Goal: Transaction & Acquisition: Obtain resource

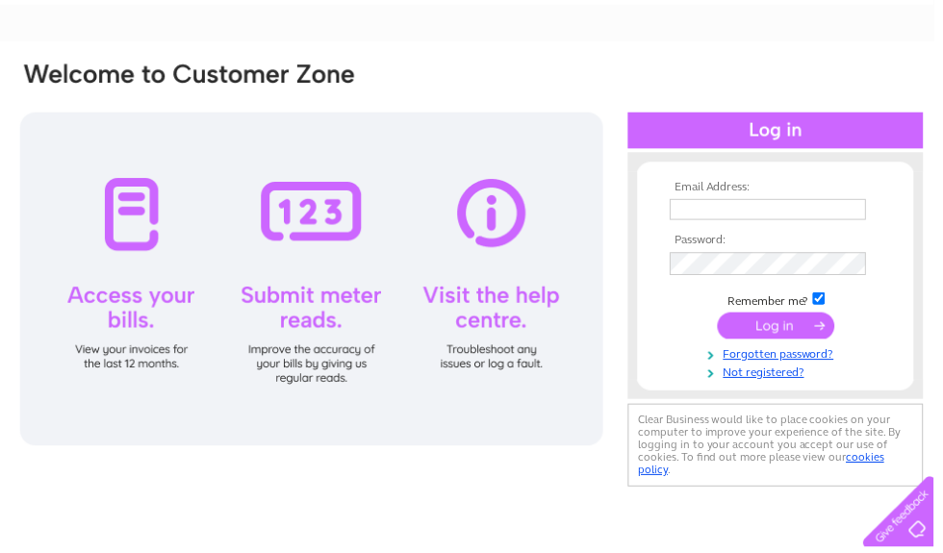
click at [785, 206] on input "text" at bounding box center [775, 211] width 198 height 21
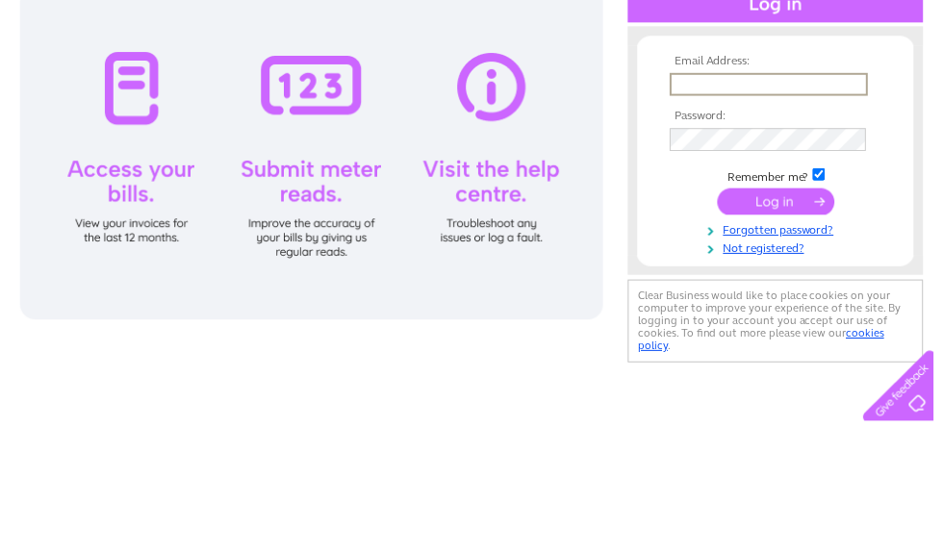
scroll to position [231, 0]
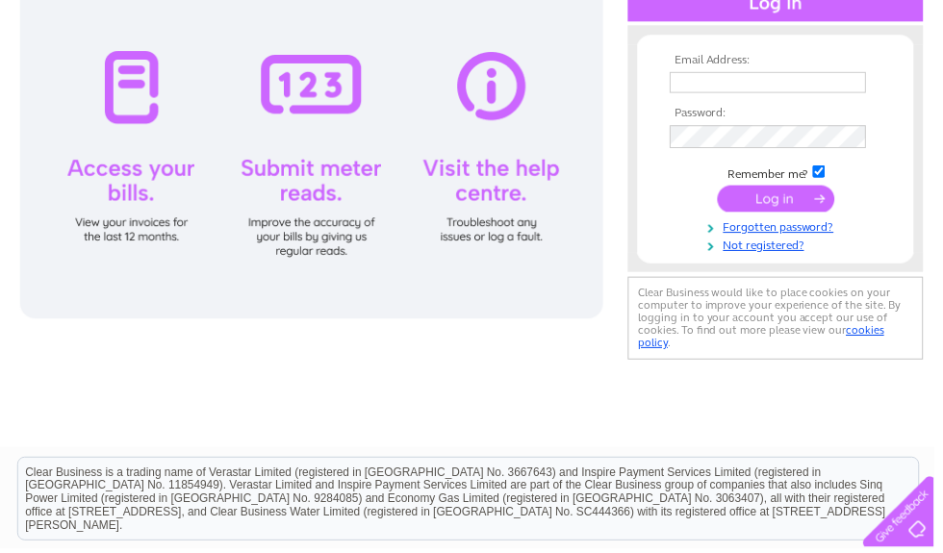
type input "[EMAIL_ADDRESS][DOMAIN_NAME]"
click at [790, 199] on input "submit" at bounding box center [783, 201] width 118 height 27
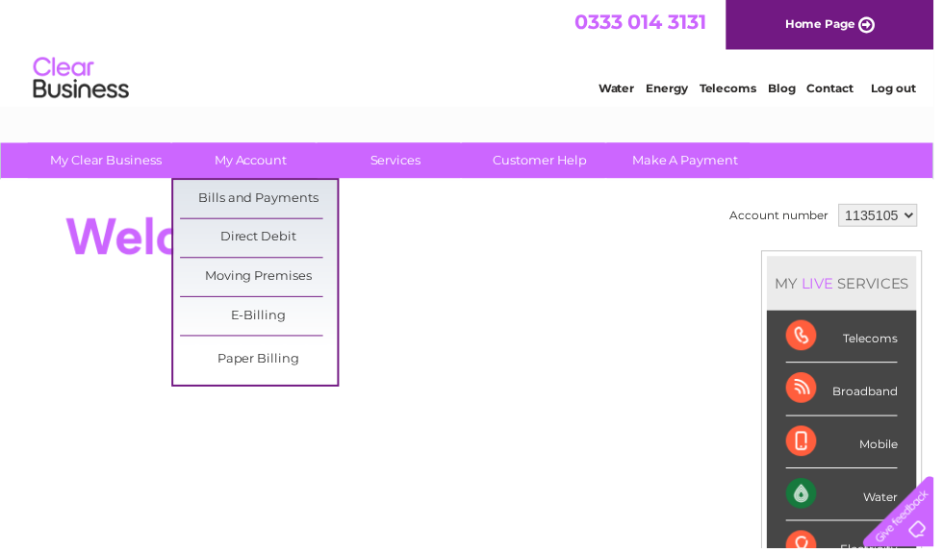
click at [265, 199] on link "Bills and Payments" at bounding box center [261, 201] width 159 height 38
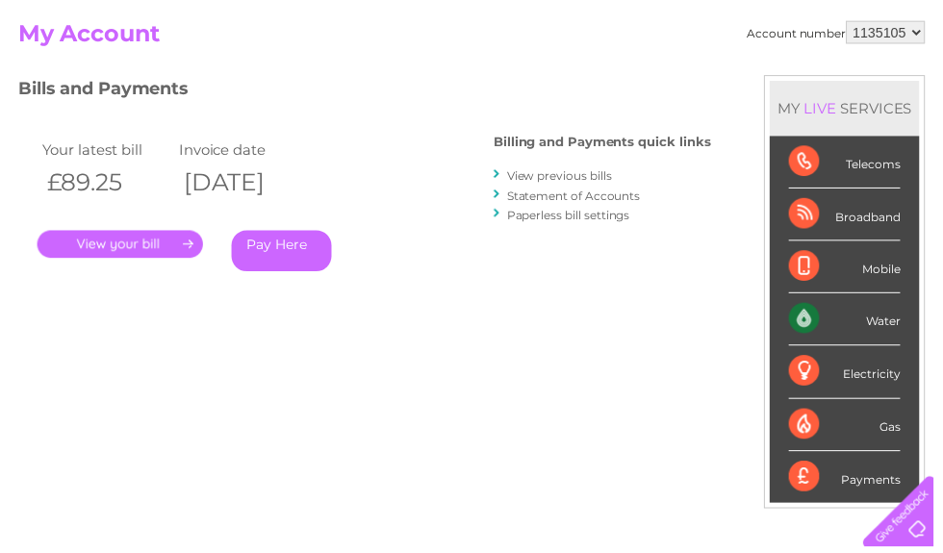
scroll to position [197, 0]
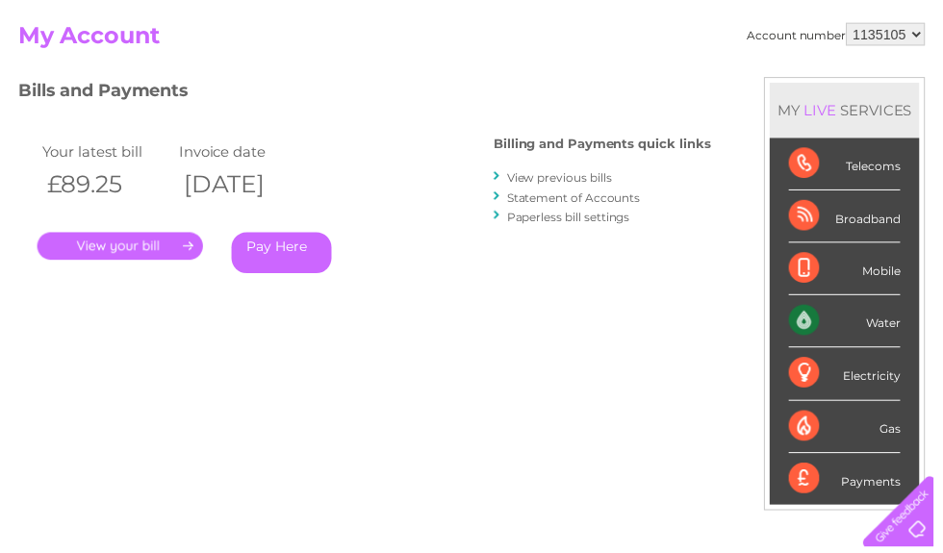
click at [133, 248] on link "." at bounding box center [121, 249] width 167 height 28
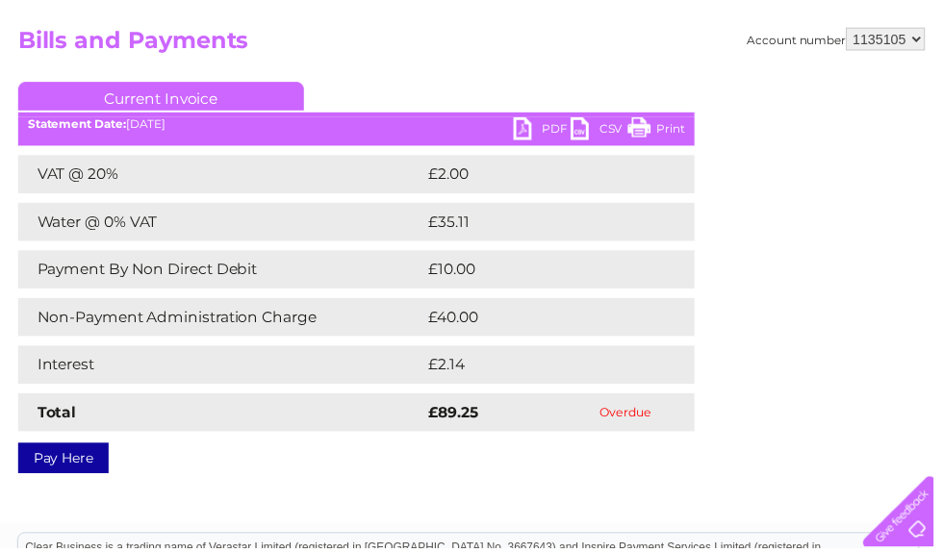
scroll to position [193, 0]
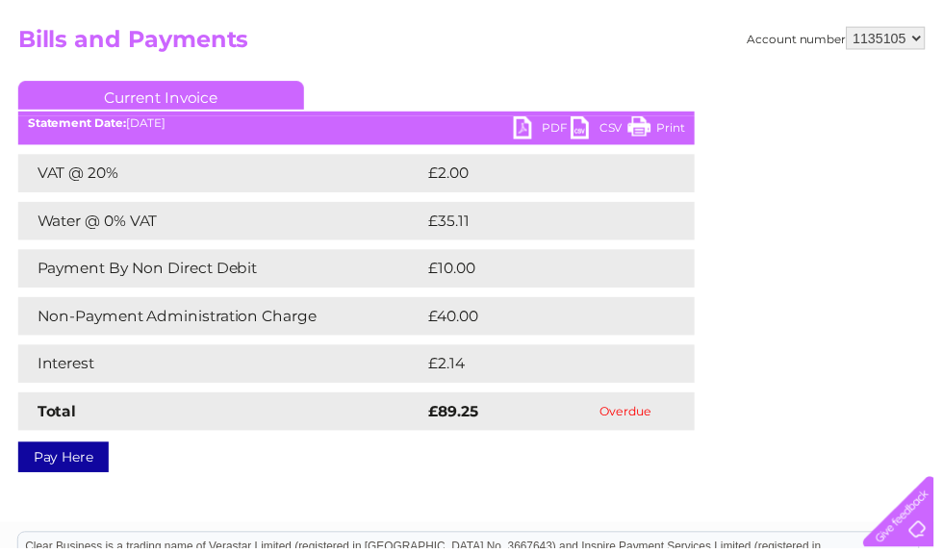
click at [521, 132] on link "PDF" at bounding box center [547, 131] width 58 height 28
